Goal: Entertainment & Leisure: Consume media (video, audio)

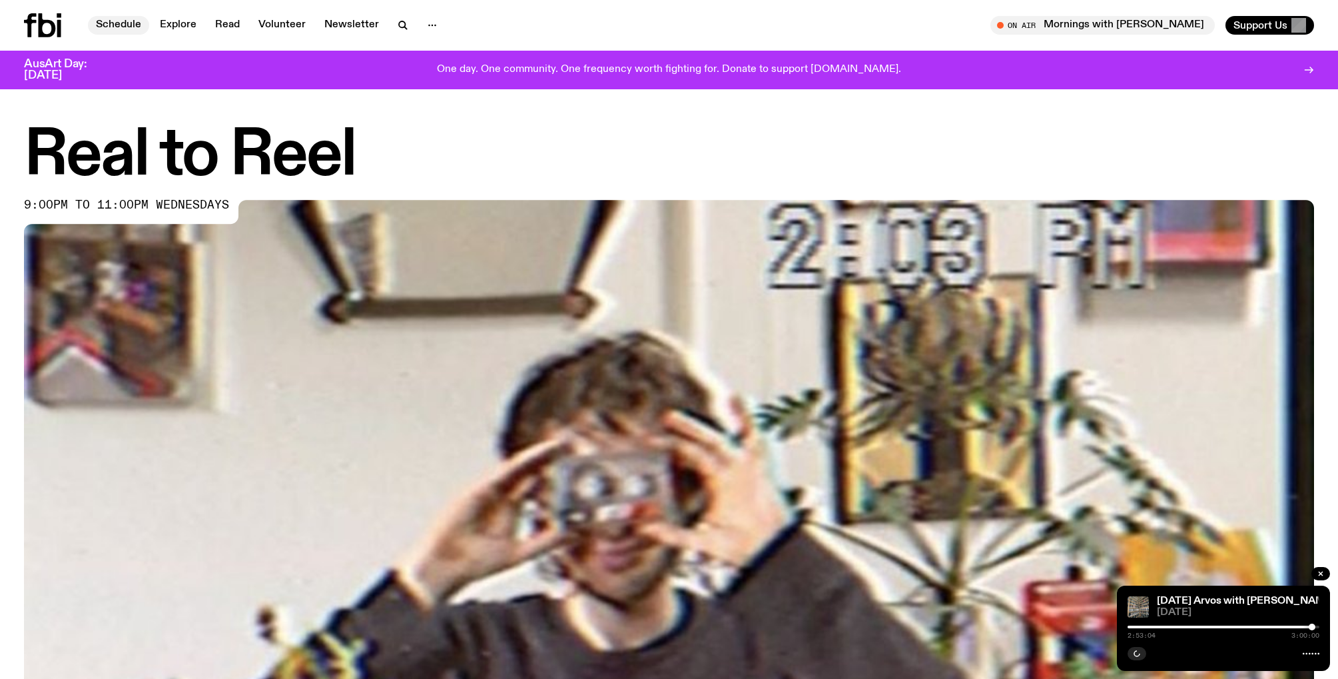
click at [119, 21] on link "Schedule" at bounding box center [118, 25] width 61 height 19
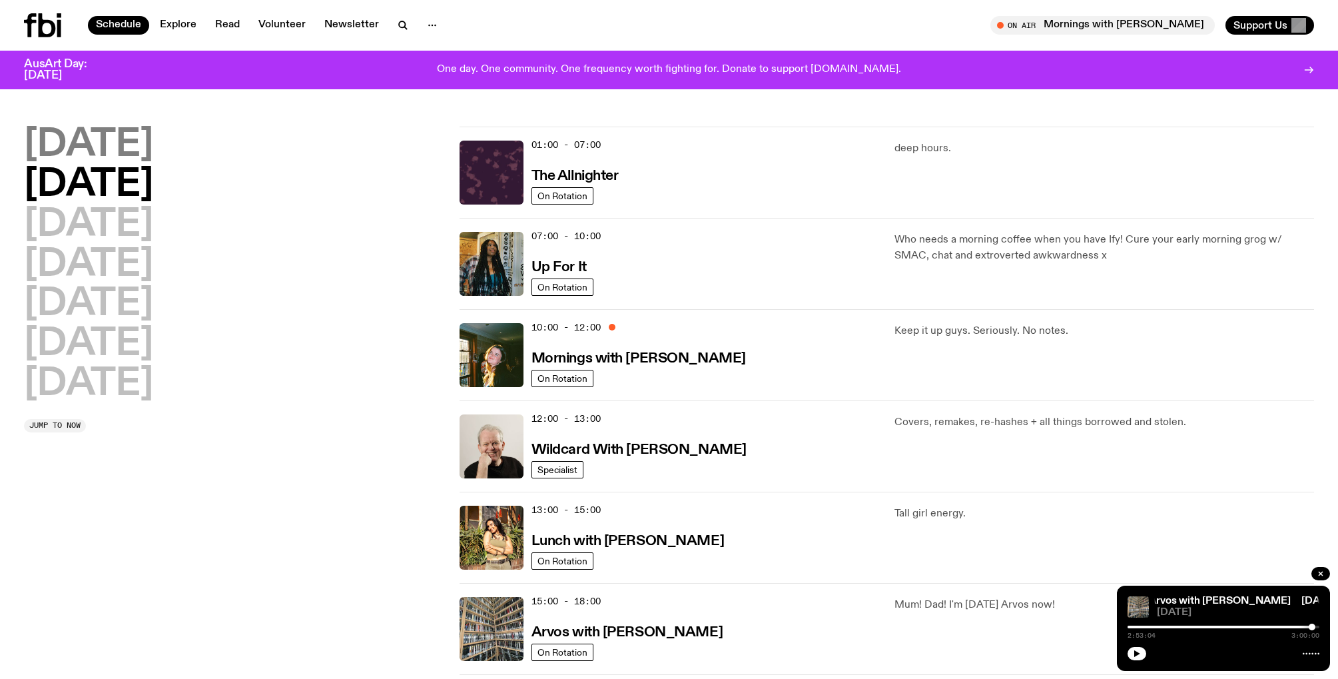
click at [120, 150] on h2 "[DATE]" at bounding box center [88, 145] width 129 height 37
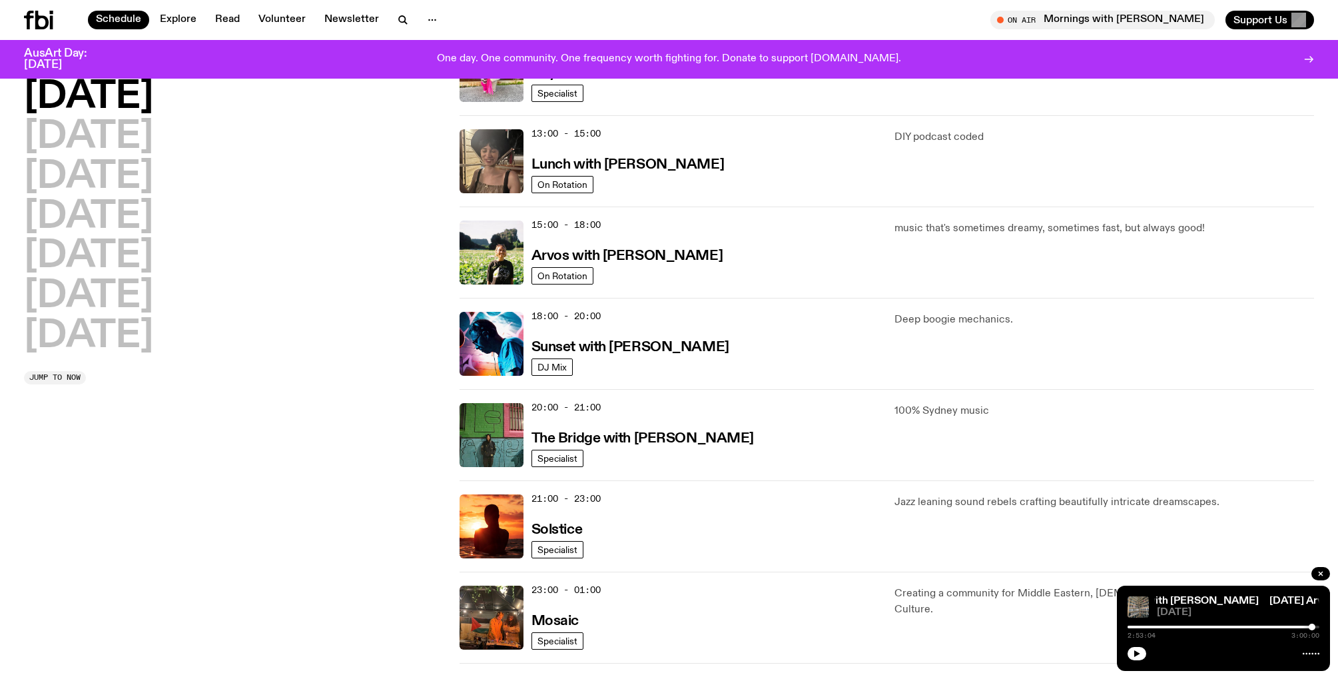
scroll to position [374, 0]
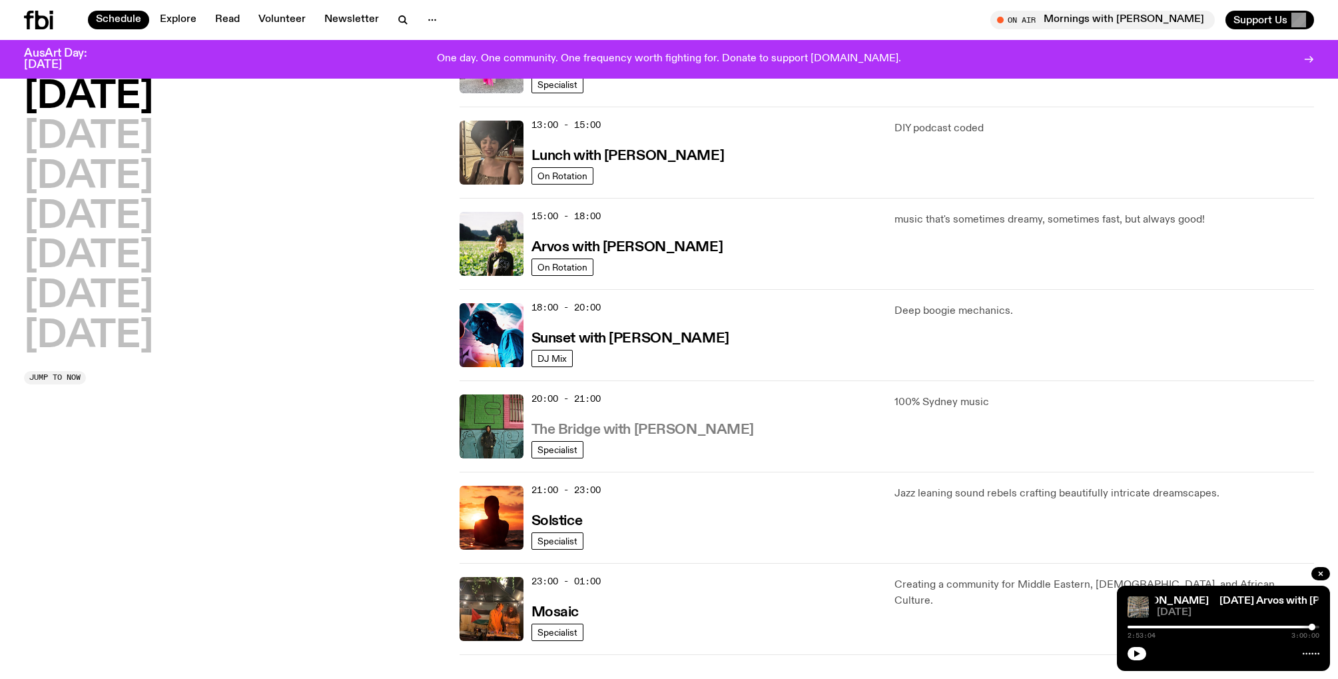
click at [681, 433] on h3 "The Bridge with [PERSON_NAME]" at bounding box center [643, 430] width 223 height 14
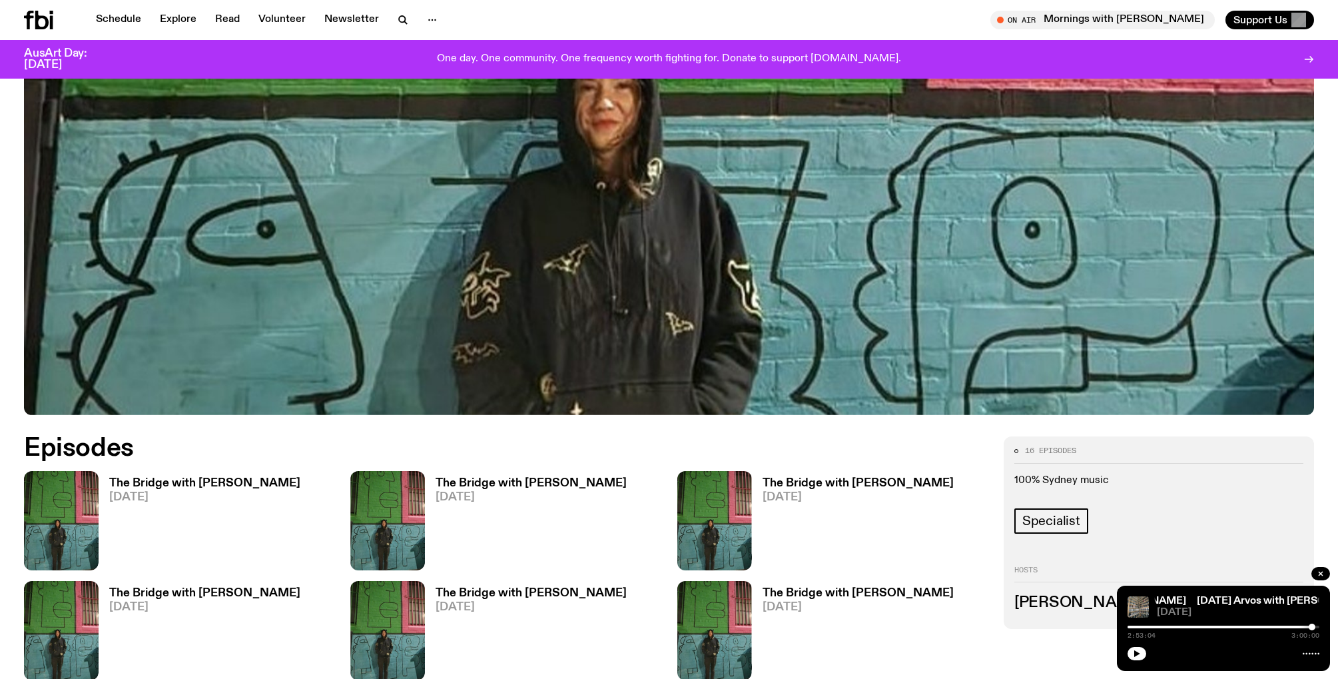
scroll to position [610, 0]
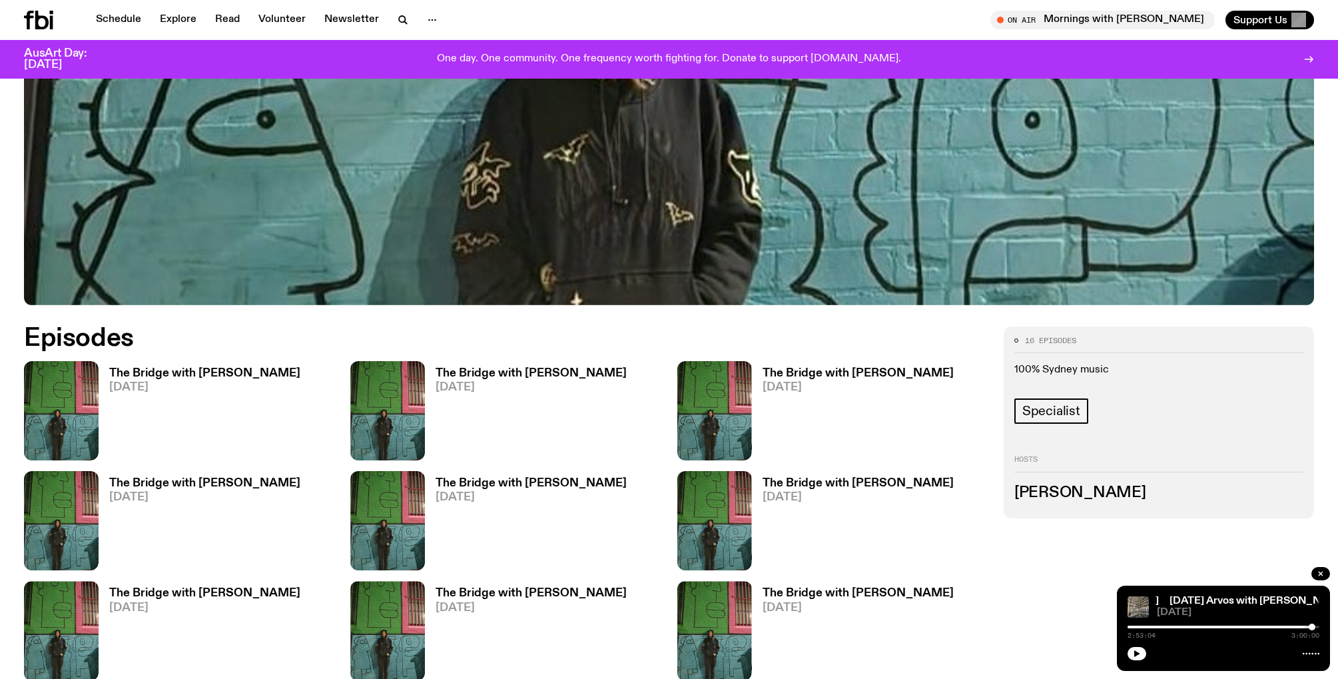
click at [163, 368] on h3 "The Bridge with [PERSON_NAME]" at bounding box center [204, 373] width 191 height 11
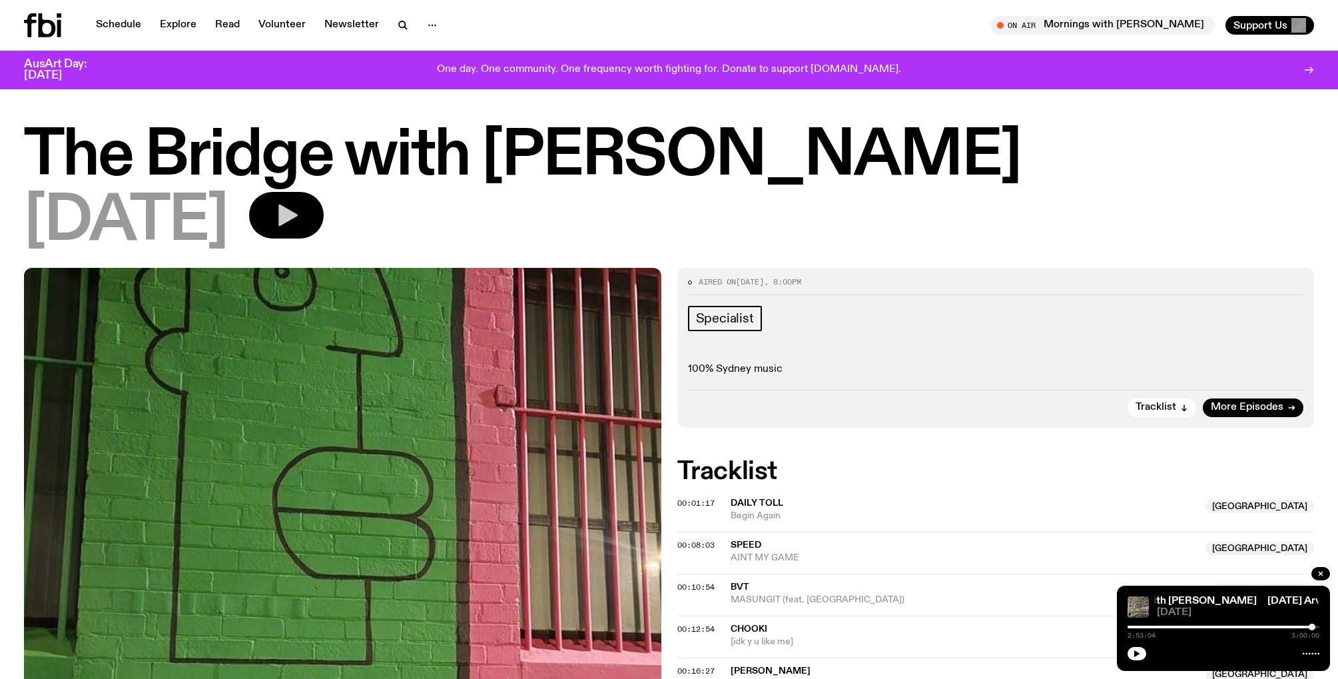
click at [300, 219] on icon "button" at bounding box center [286, 215] width 27 height 27
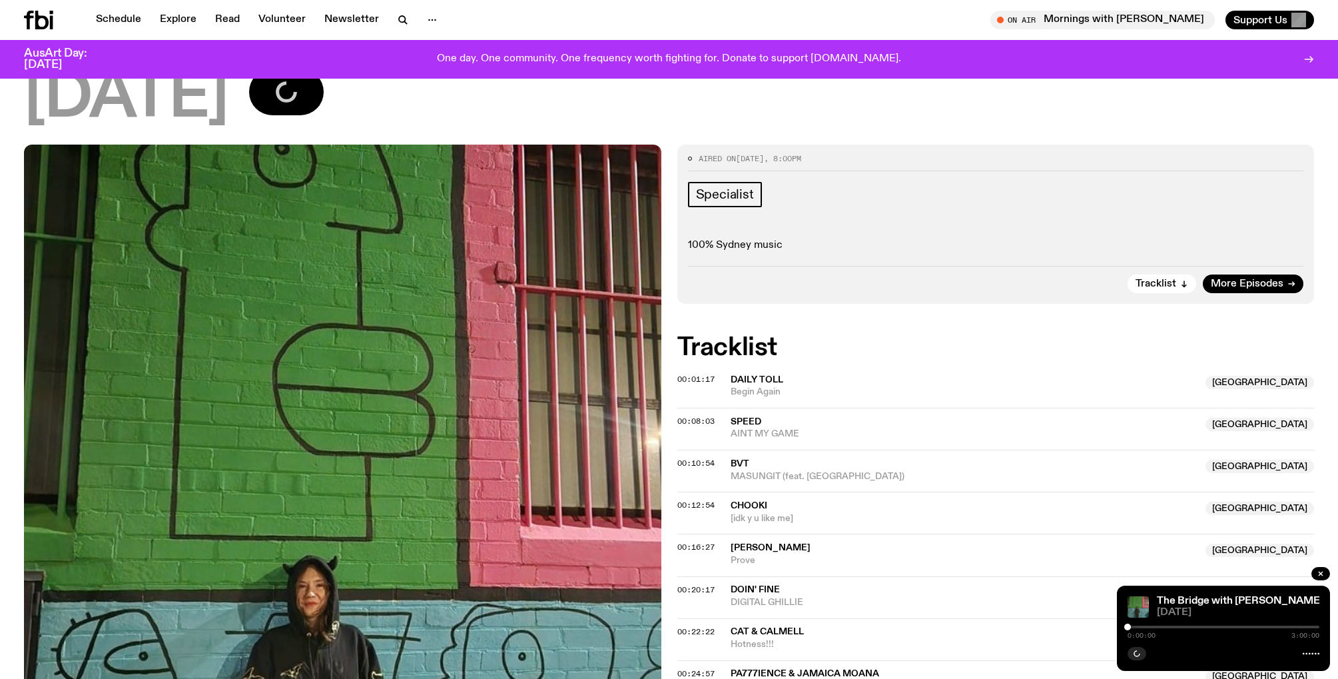
scroll to position [129, 0]
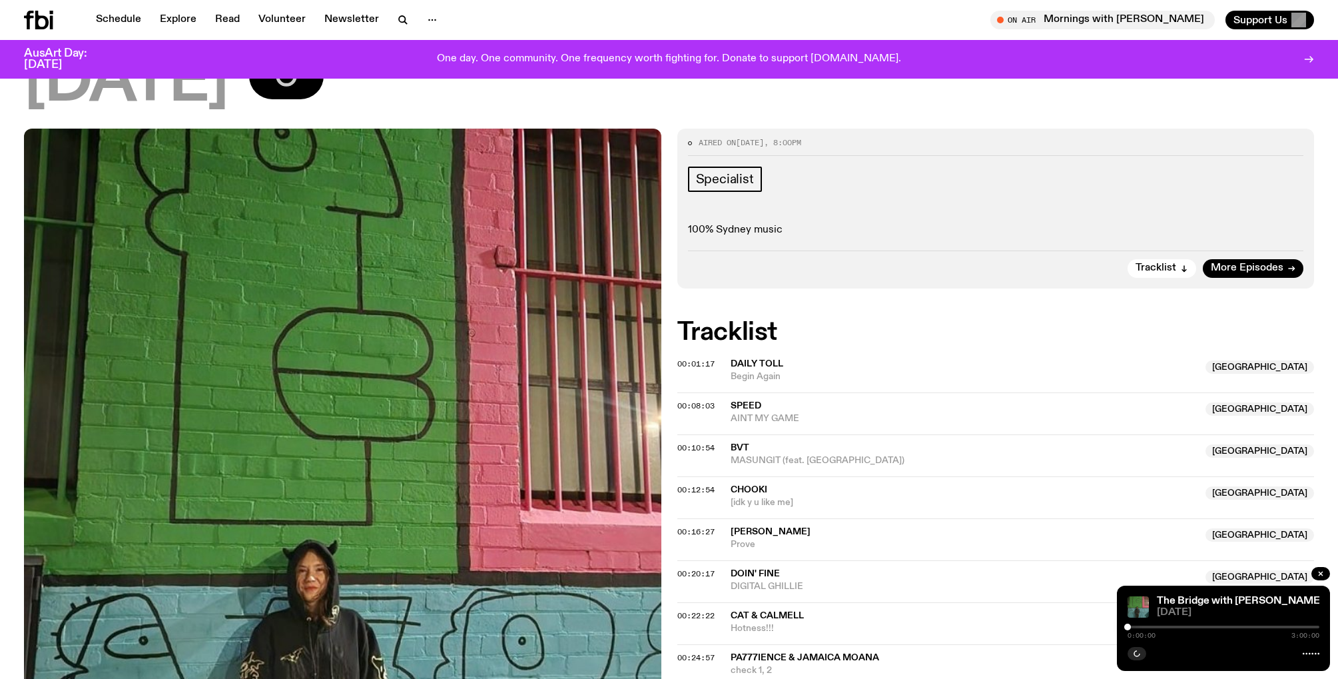
drag, startPoint x: 1284, startPoint y: 628, endPoint x: 1294, endPoint y: 628, distance: 9.3
click at [1294, 628] on div "0:00:00 3:00:00" at bounding box center [1224, 631] width 192 height 16
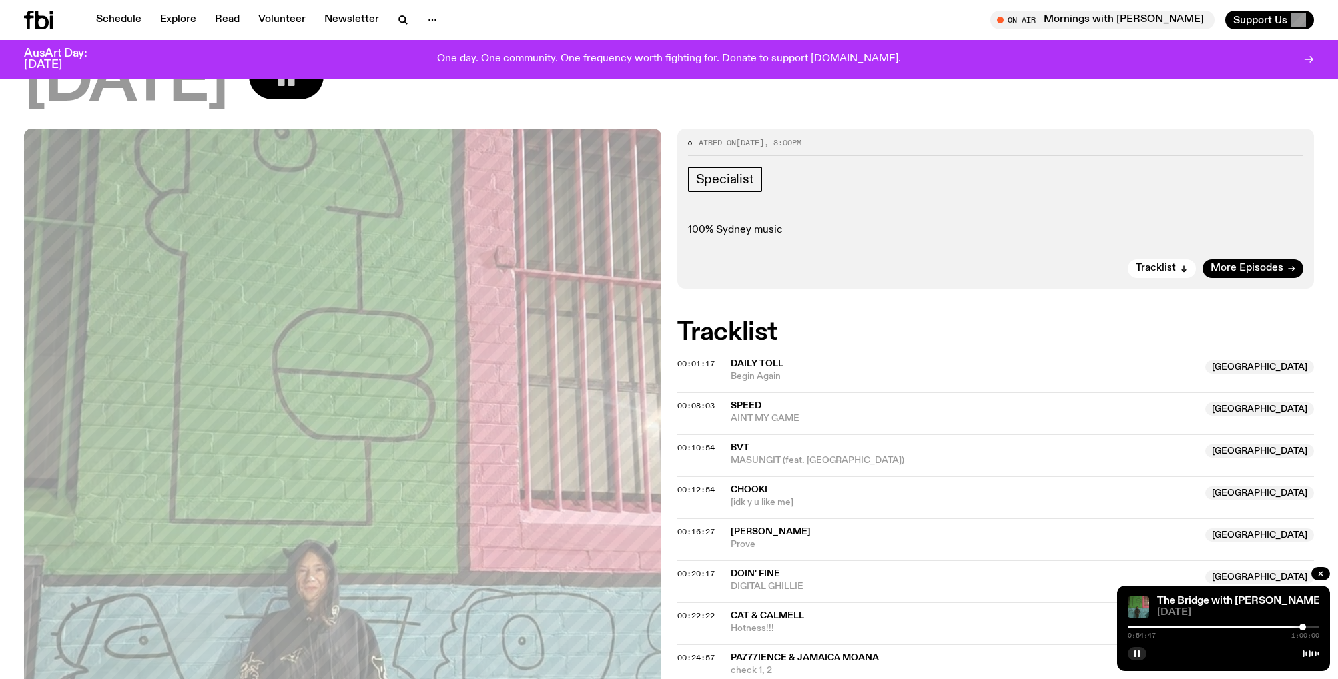
drag, startPoint x: 1130, startPoint y: 627, endPoint x: 1303, endPoint y: 628, distance: 172.5
click at [1303, 628] on div at bounding box center [1303, 627] width 7 height 7
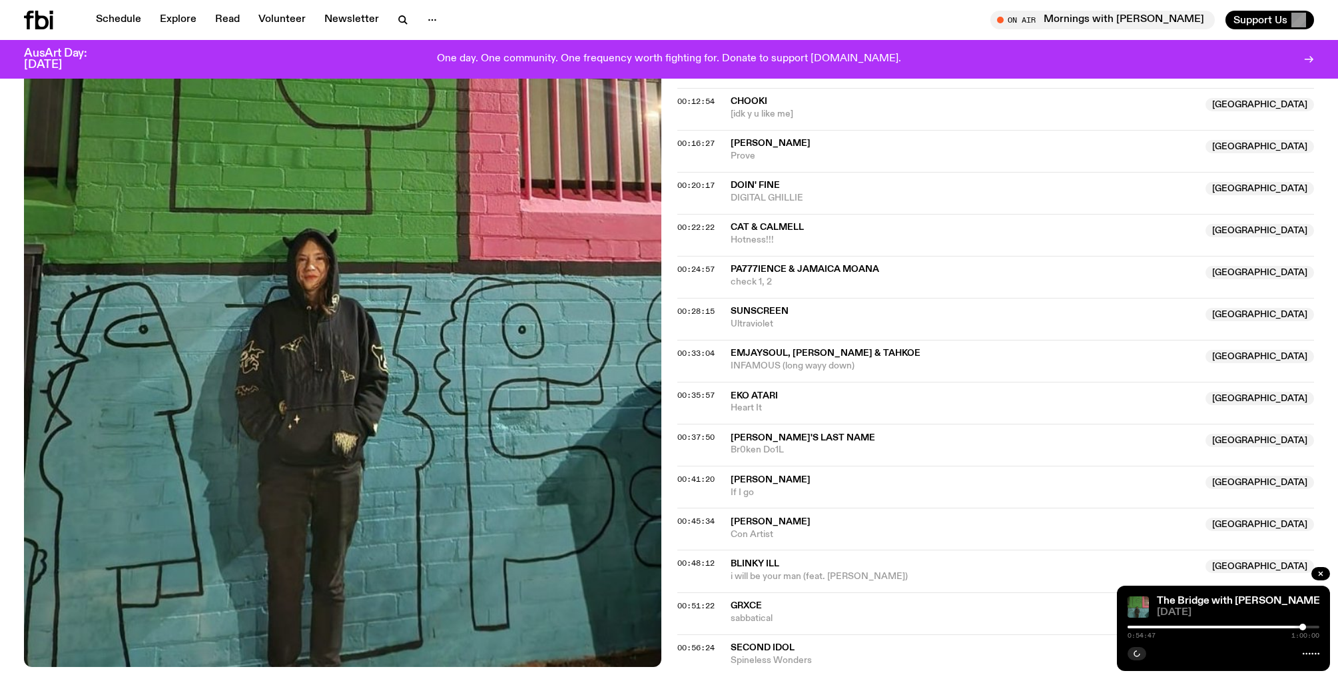
scroll to position [574, 0]
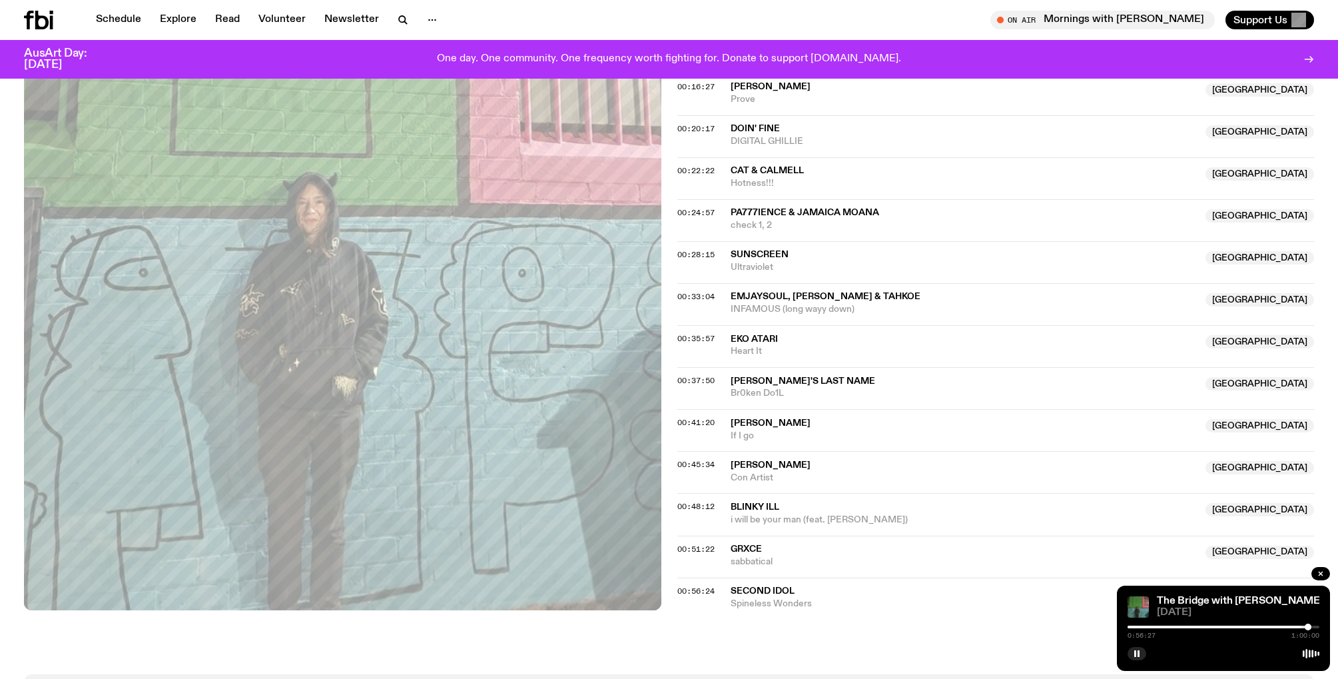
click at [1308, 626] on div at bounding box center [1308, 627] width 7 height 7
